Goal: Navigation & Orientation: Find specific page/section

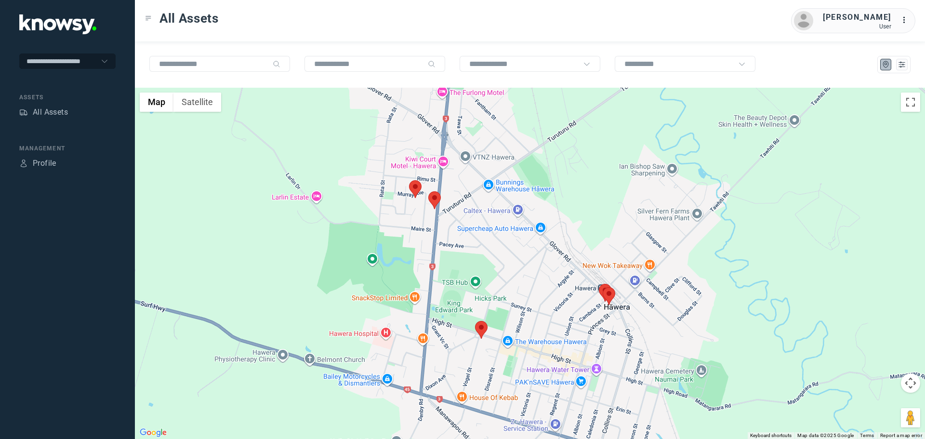
click at [428, 191] on area at bounding box center [428, 191] width 0 height 0
click at [473, 143] on button "Close" at bounding box center [465, 145] width 23 height 23
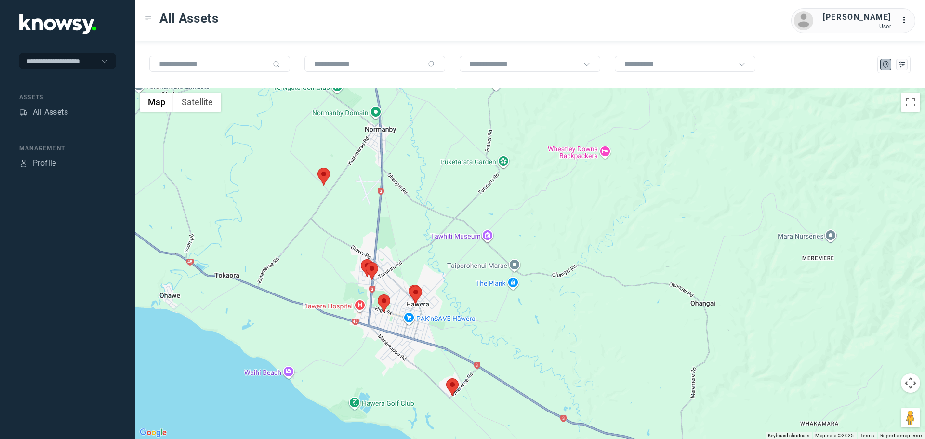
click at [317, 168] on area at bounding box center [317, 168] width 0 height 0
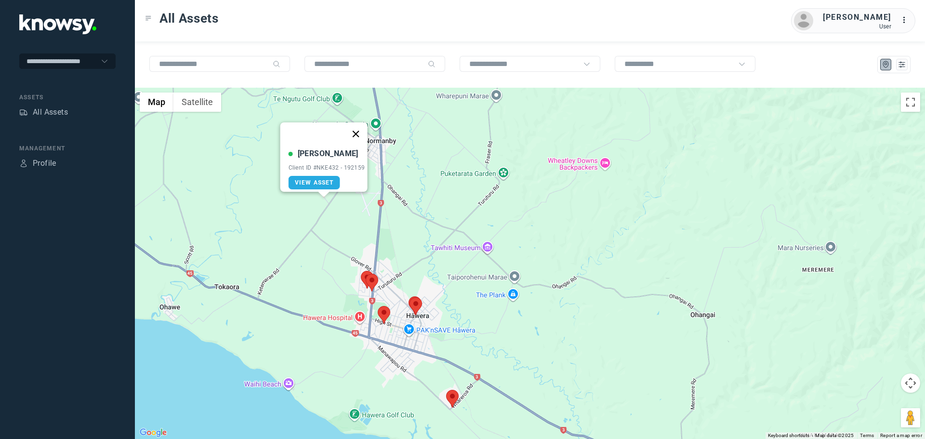
click at [365, 131] on button "Close" at bounding box center [355, 133] width 23 height 23
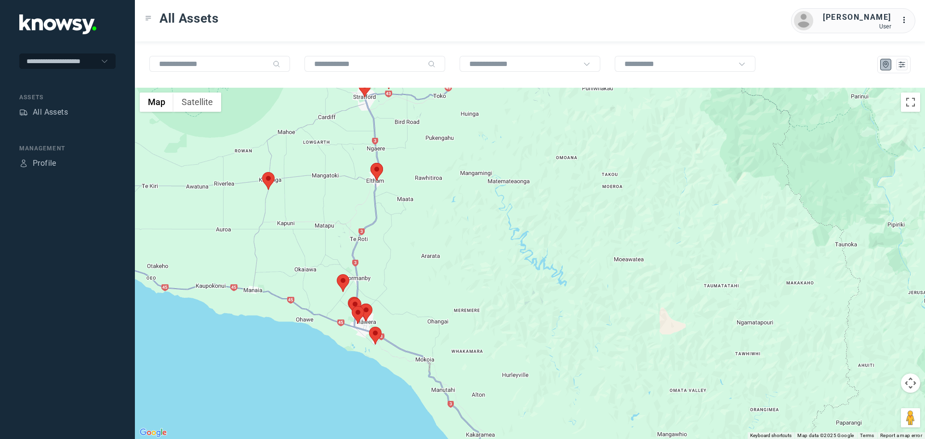
drag, startPoint x: 195, startPoint y: 267, endPoint x: 342, endPoint y: 313, distance: 153.9
click at [342, 313] on div at bounding box center [530, 263] width 790 height 351
click at [262, 172] on area at bounding box center [262, 172] width 0 height 0
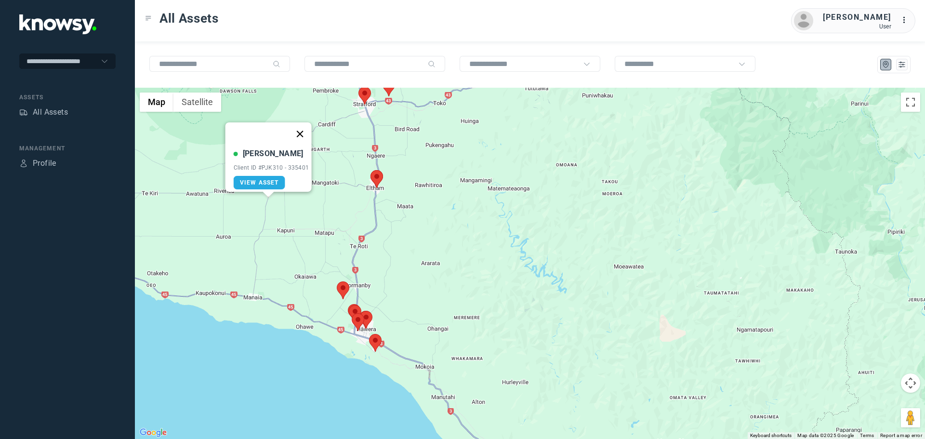
click at [305, 136] on button "Close" at bounding box center [299, 133] width 23 height 23
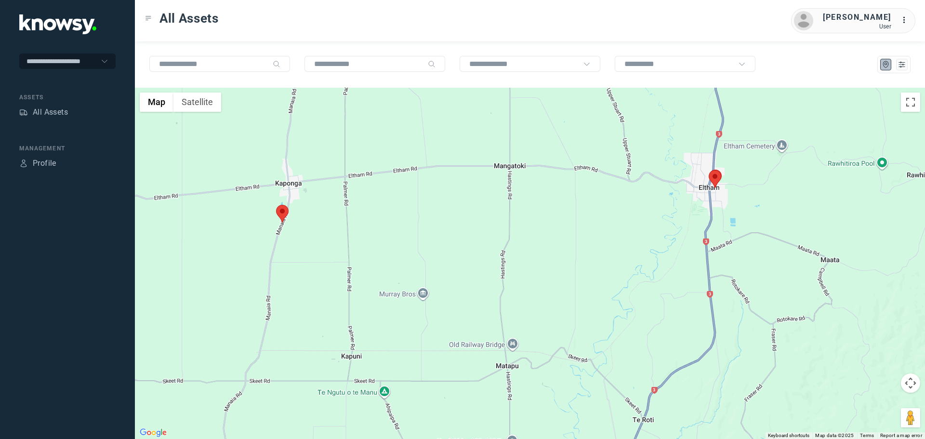
click at [709, 170] on area at bounding box center [709, 170] width 0 height 0
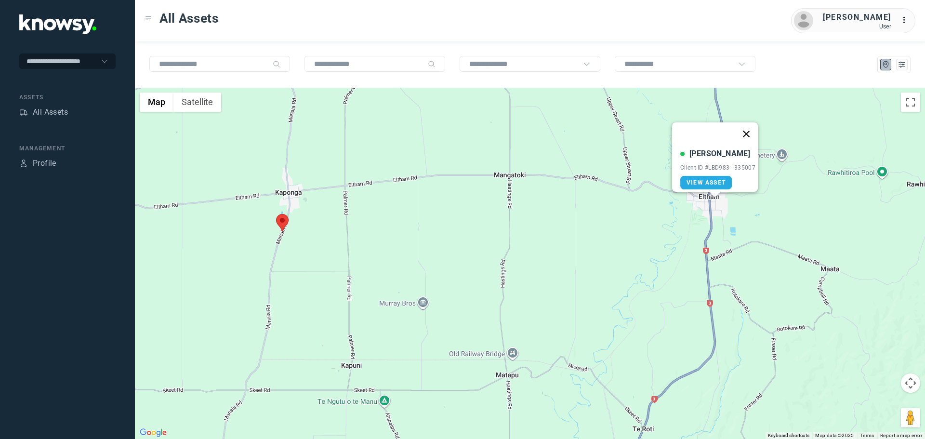
click at [751, 132] on button "Close" at bounding box center [746, 133] width 23 height 23
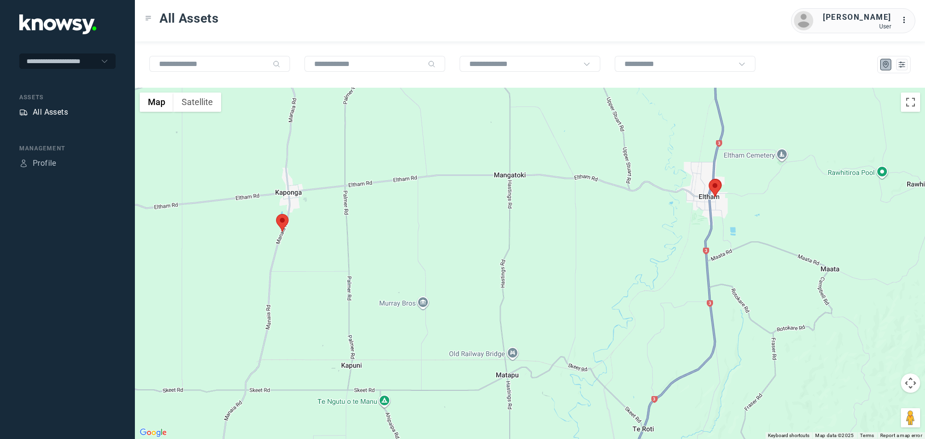
click at [54, 114] on div "All Assets" at bounding box center [50, 112] width 35 height 12
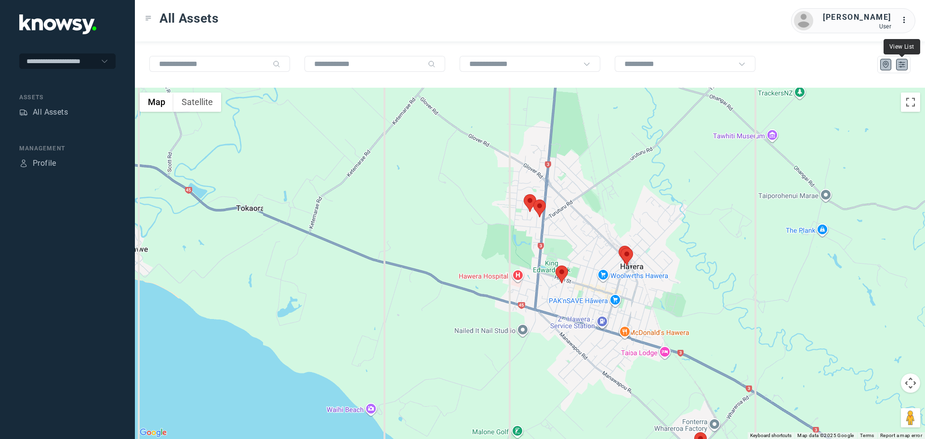
click at [899, 63] on icon "List" at bounding box center [901, 64] width 9 height 9
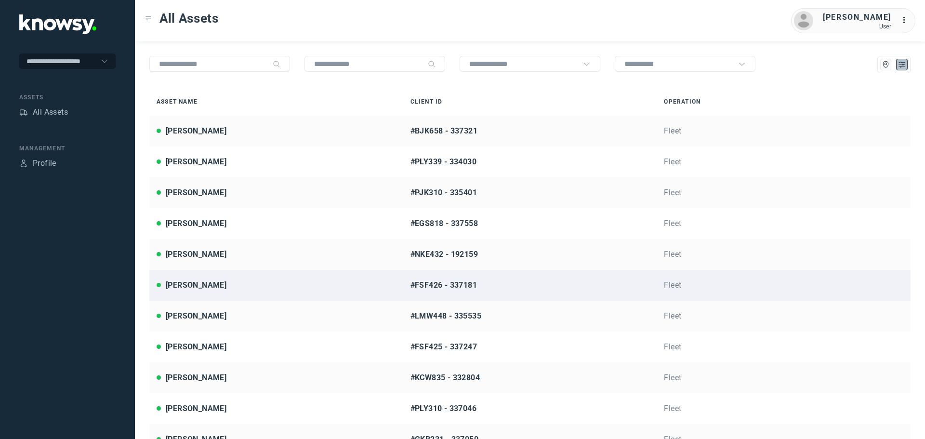
click at [220, 289] on div "[PERSON_NAME]" at bounding box center [276, 285] width 239 height 12
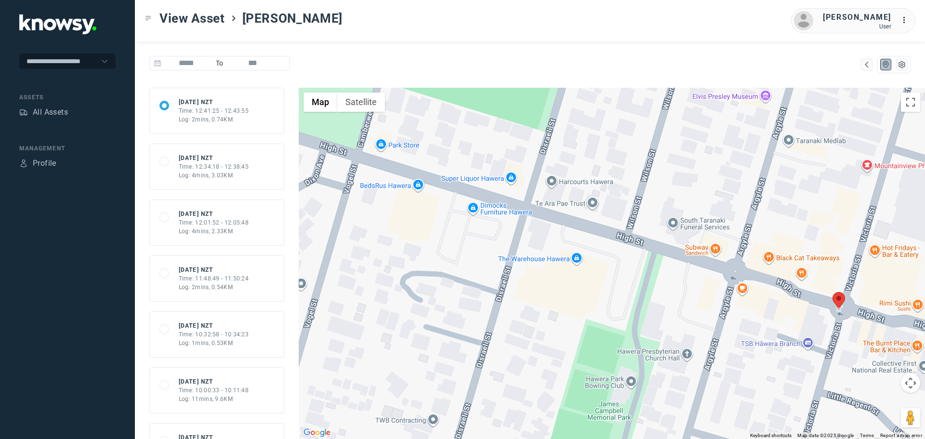
drag, startPoint x: 358, startPoint y: 339, endPoint x: 687, endPoint y: 267, distance: 337.2
click at [687, 267] on div at bounding box center [612, 263] width 626 height 351
click at [60, 113] on div "All Assets" at bounding box center [50, 112] width 35 height 12
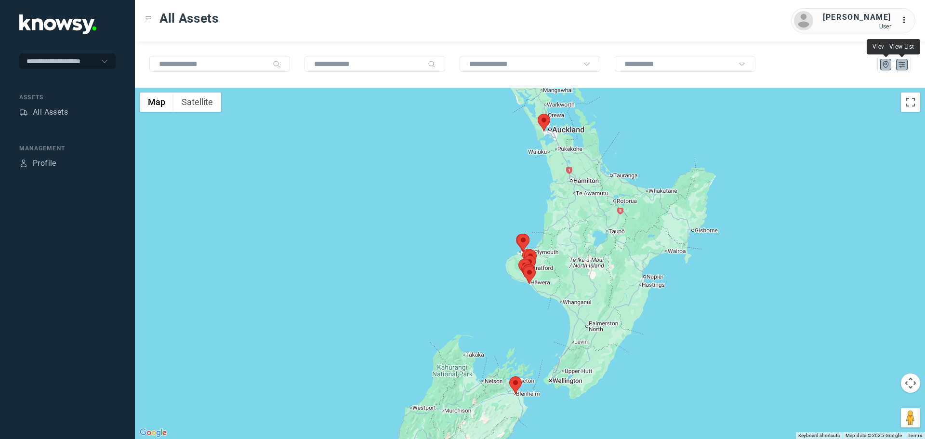
click at [899, 69] on button at bounding box center [902, 65] width 12 height 12
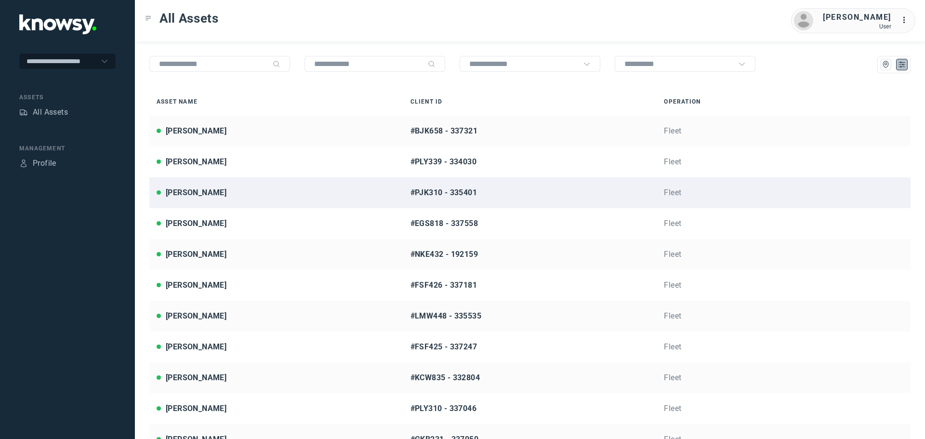
click at [229, 194] on div "[PERSON_NAME]" at bounding box center [276, 193] width 239 height 12
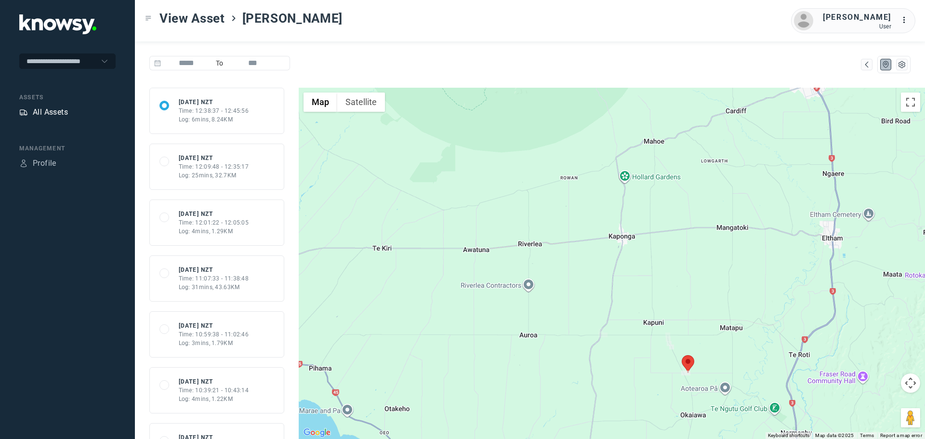
click at [46, 107] on div "All Assets" at bounding box center [50, 112] width 35 height 12
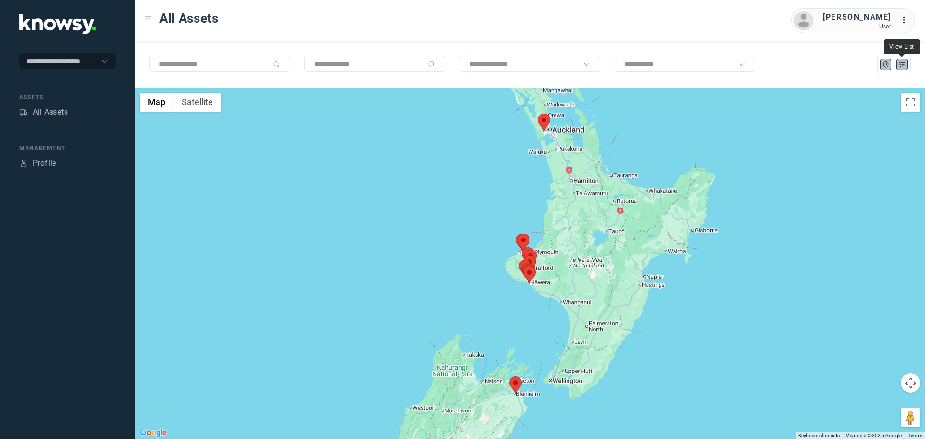
click at [904, 63] on icon "List" at bounding box center [901, 64] width 9 height 9
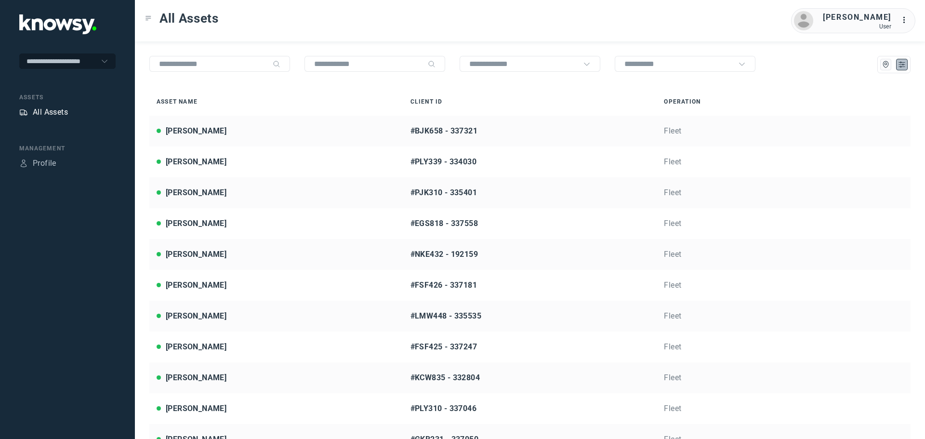
click at [53, 111] on div "All Assets" at bounding box center [50, 112] width 35 height 12
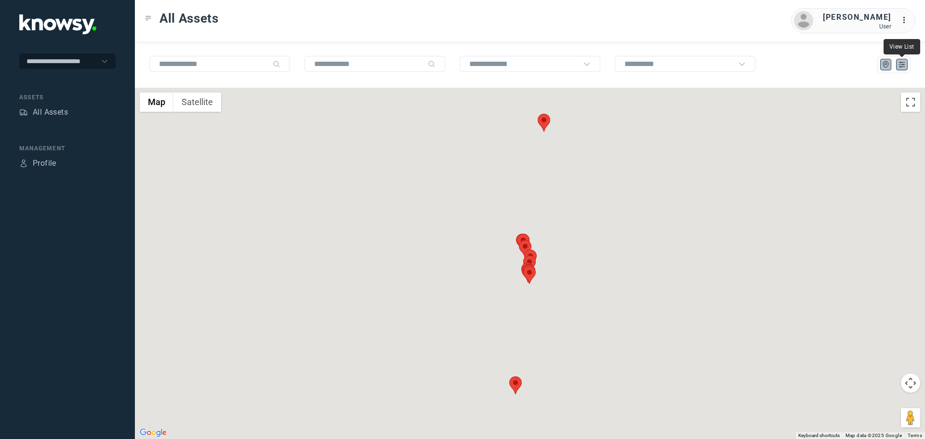
click at [906, 65] on button at bounding box center [902, 65] width 12 height 12
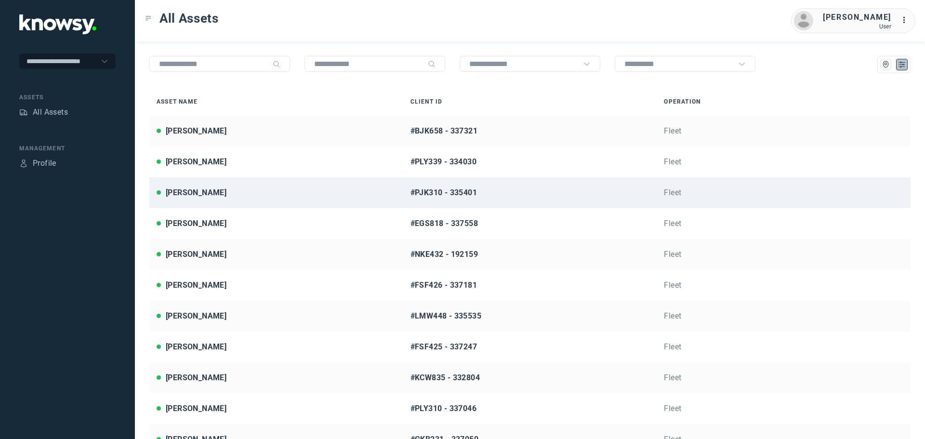
click at [204, 188] on div "[PERSON_NAME]" at bounding box center [196, 193] width 61 height 12
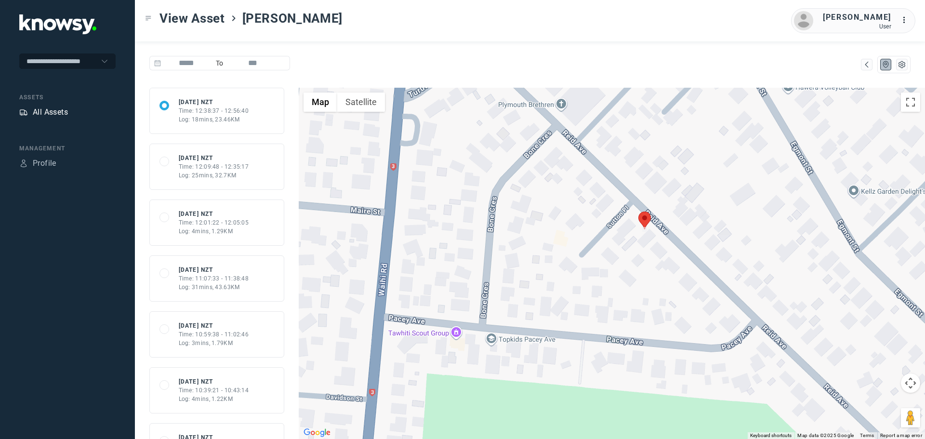
click at [57, 111] on div "All Assets" at bounding box center [50, 112] width 35 height 12
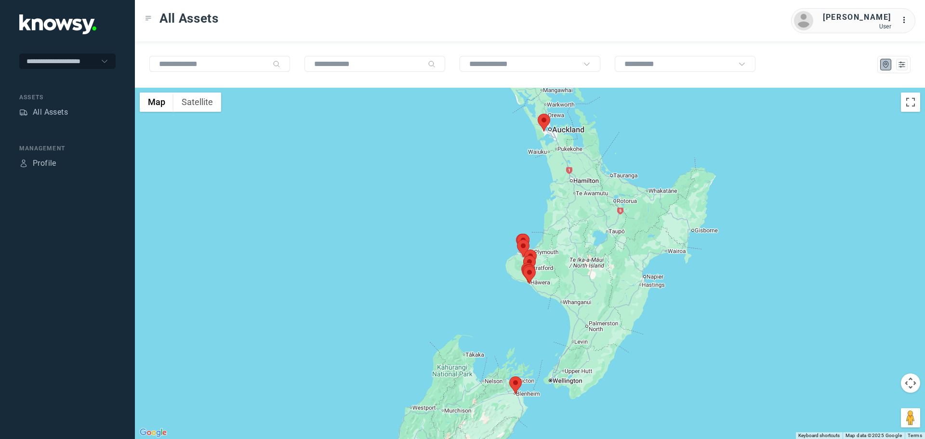
click at [67, 228] on div "**********" at bounding box center [67, 219] width 135 height 439
